Goal: Task Accomplishment & Management: Manage account settings

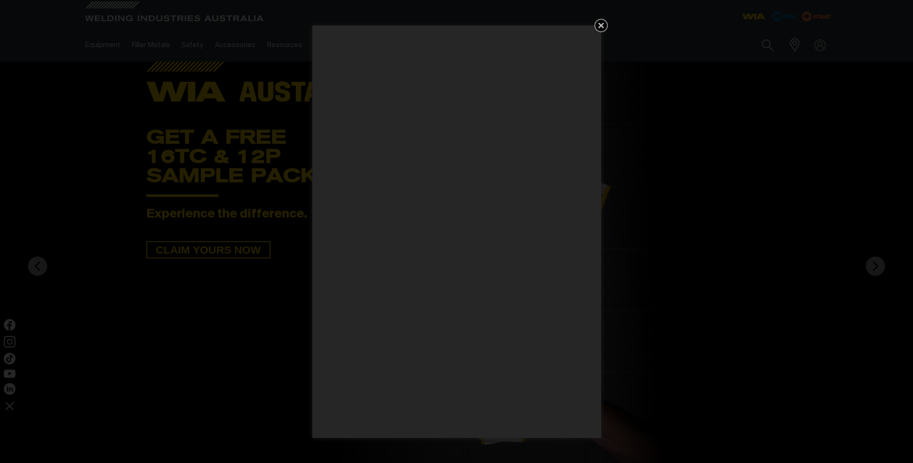
click at [600, 27] on icon "Get 5 WIA Welding Guides Free!" at bounding box center [601, 26] width 6 height 6
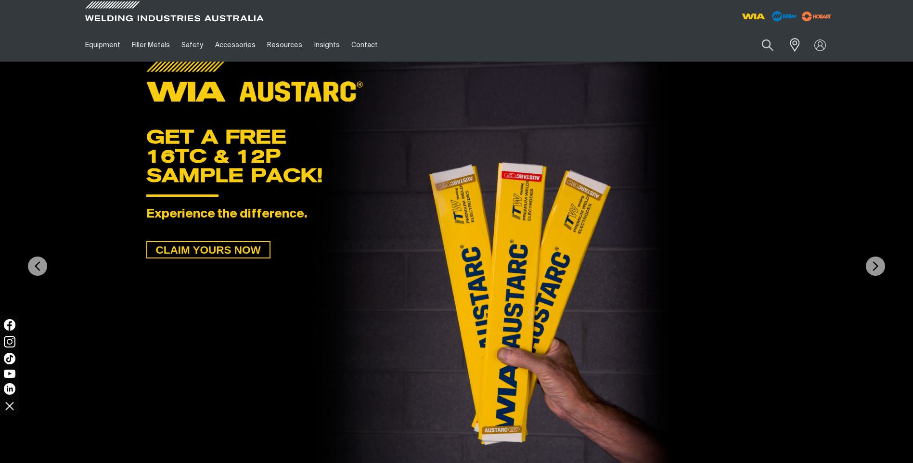
click at [778, 61] on div "Search When search results are available use up and down arrows to review and e…" at bounding box center [739, 44] width 189 height 33
click at [782, 64] on link "Partner Login" at bounding box center [781, 63] width 106 height 18
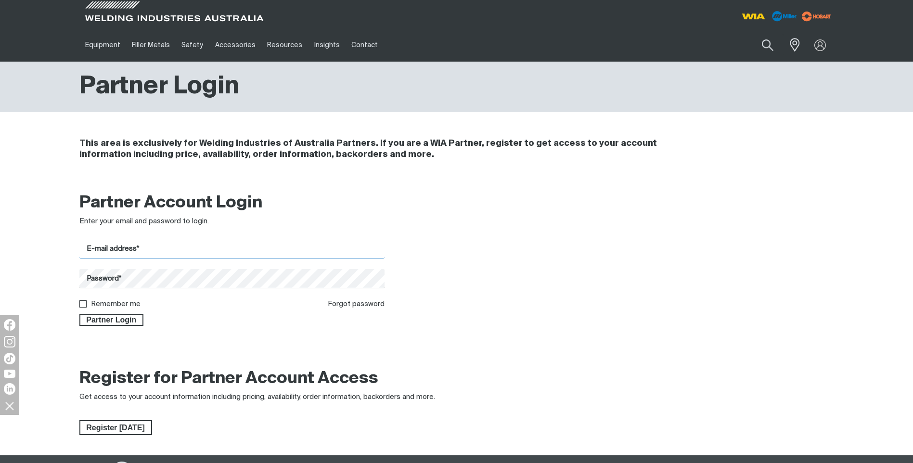
type input "[PERSON_NAME][EMAIL_ADDRESS][DOMAIN_NAME]"
click at [81, 300] on input "Remember me" at bounding box center [82, 303] width 6 height 6
checkbox input "true"
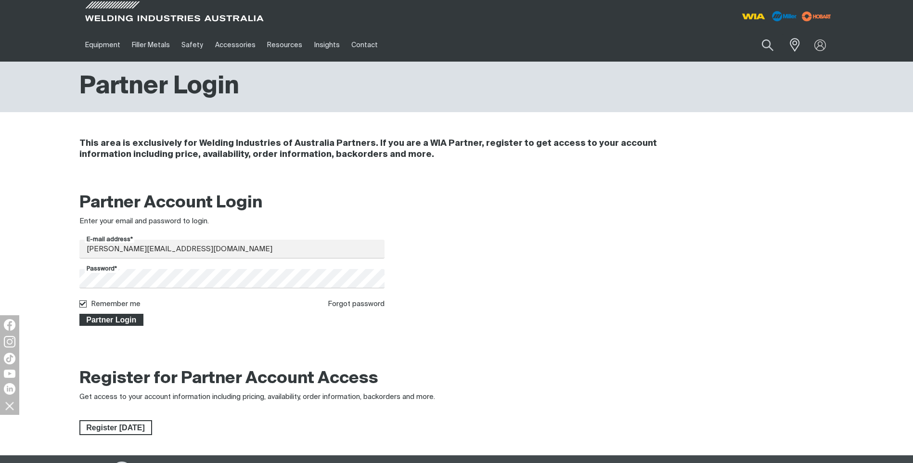
click at [122, 325] on span "Partner Login" at bounding box center [111, 320] width 63 height 13
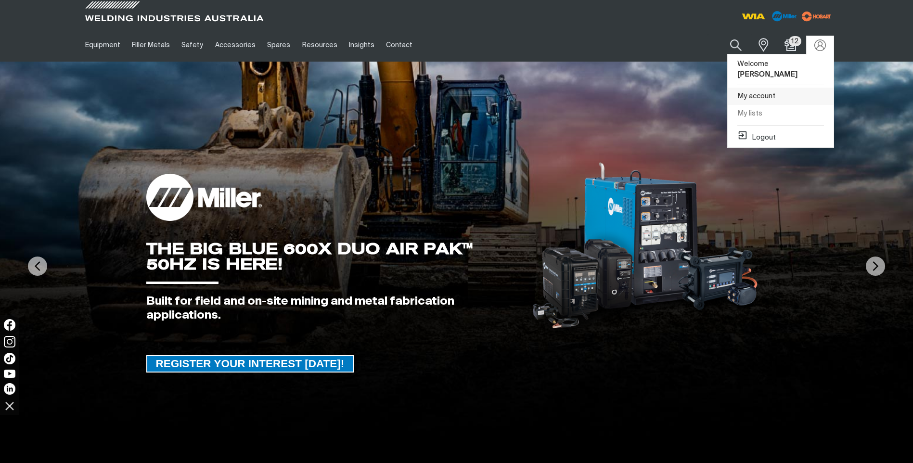
click at [776, 88] on link "My account" at bounding box center [781, 97] width 106 height 18
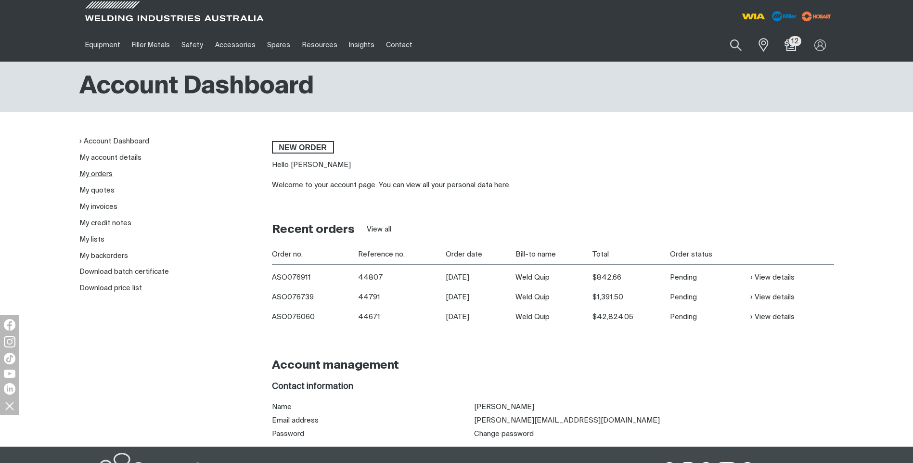
click at [110, 176] on link "My orders" at bounding box center [95, 173] width 33 height 7
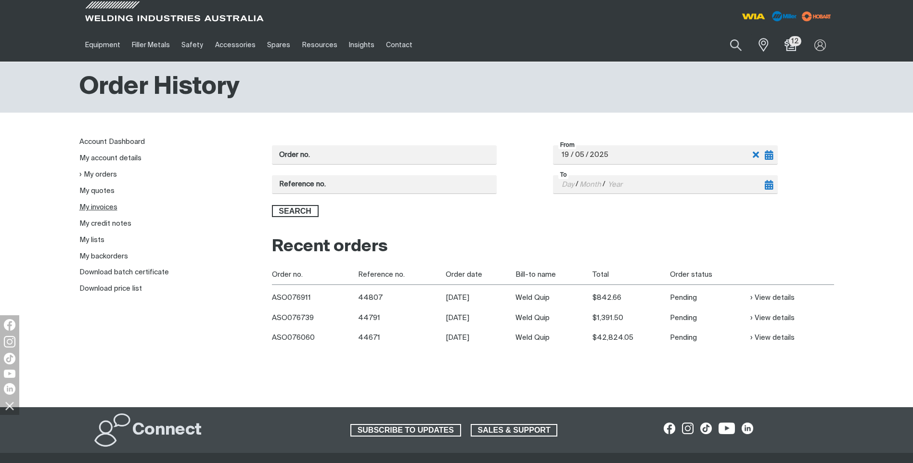
click at [102, 209] on link "My invoices" at bounding box center [98, 207] width 38 height 7
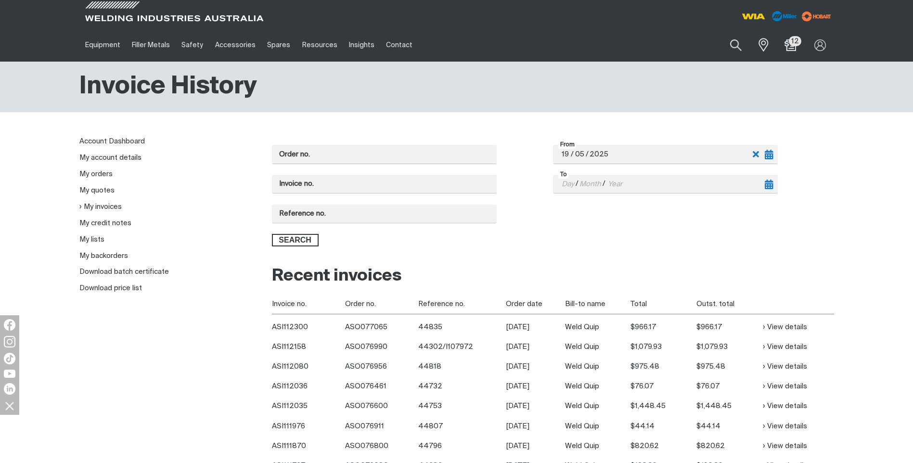
scroll to position [48, 0]
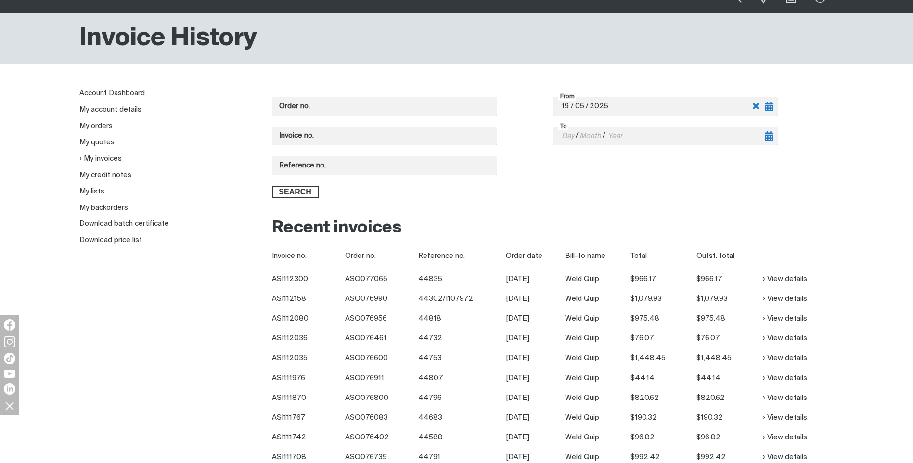
click at [427, 418] on td "44683" at bounding box center [461, 418] width 87 height 20
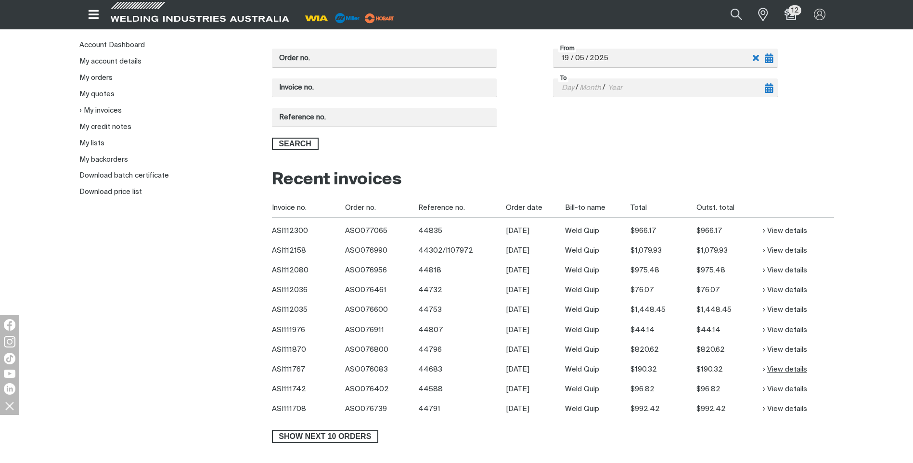
click at [781, 369] on link "View details" at bounding box center [785, 369] width 44 height 11
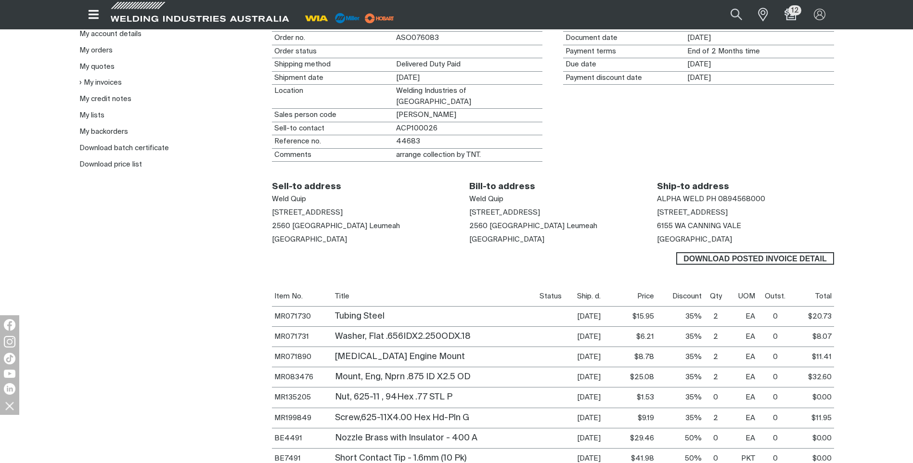
scroll to position [192, 0]
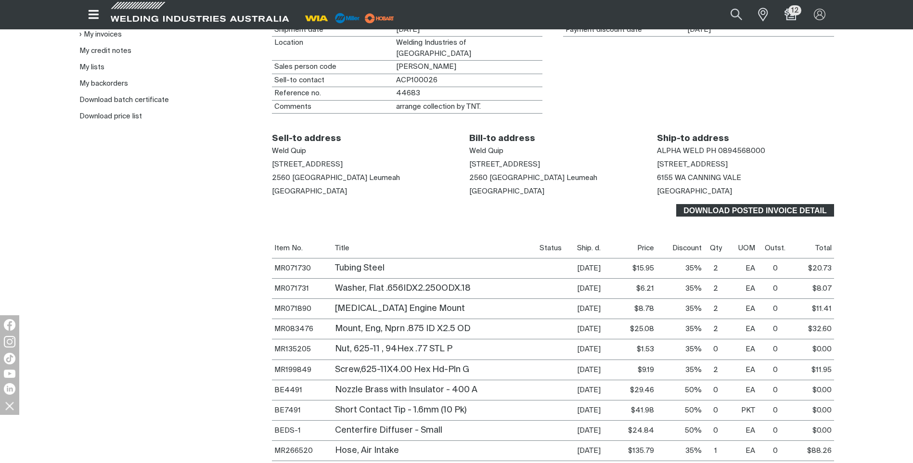
click at [746, 204] on span "Download Posted invoice detail" at bounding box center [754, 210] width 155 height 13
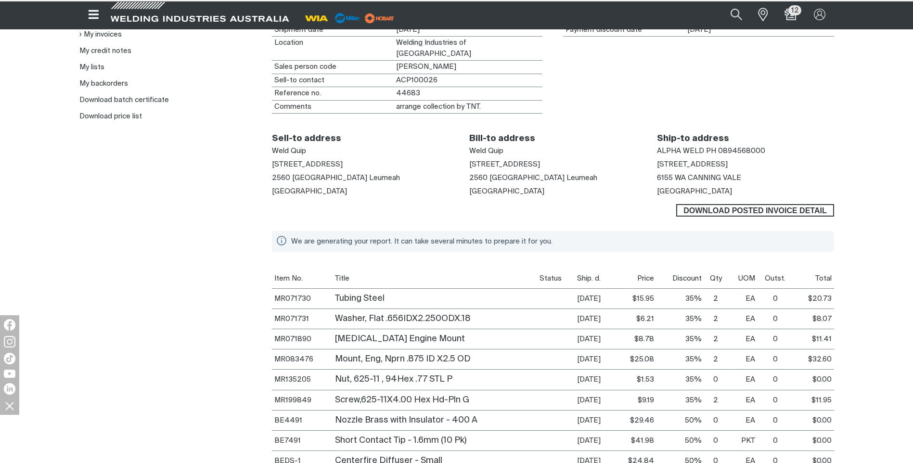
scroll to position [192, 0]
